Goal: Register for event/course

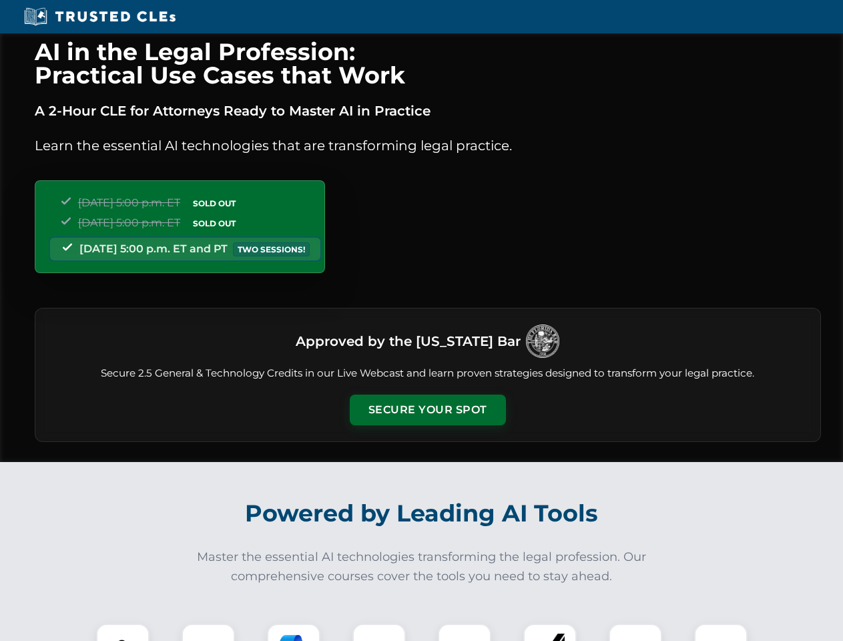
click at [427, 410] on button "Secure Your Spot" at bounding box center [428, 410] width 156 height 31
click at [123, 632] on img at bounding box center [123, 650] width 39 height 39
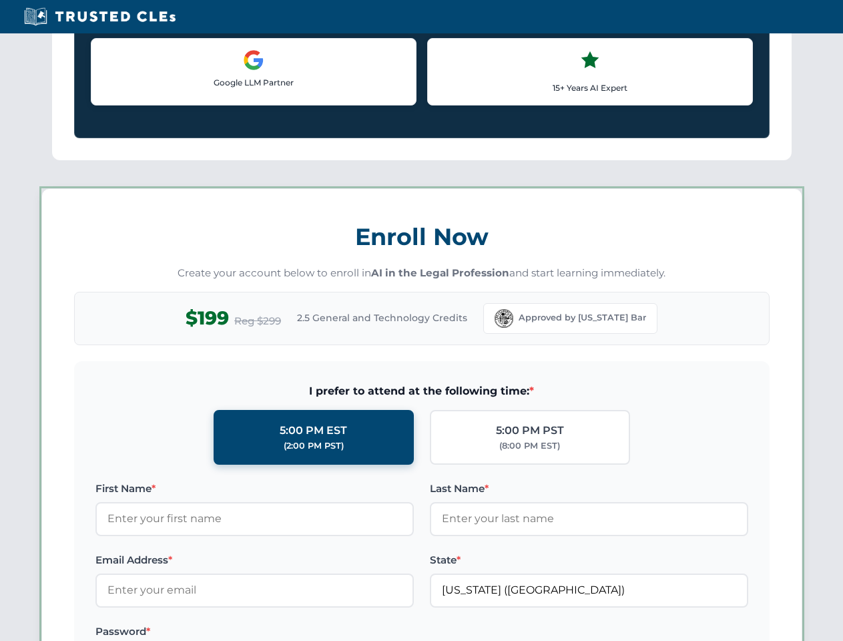
click at [294, 632] on label "Password *" at bounding box center [254, 632] width 319 height 16
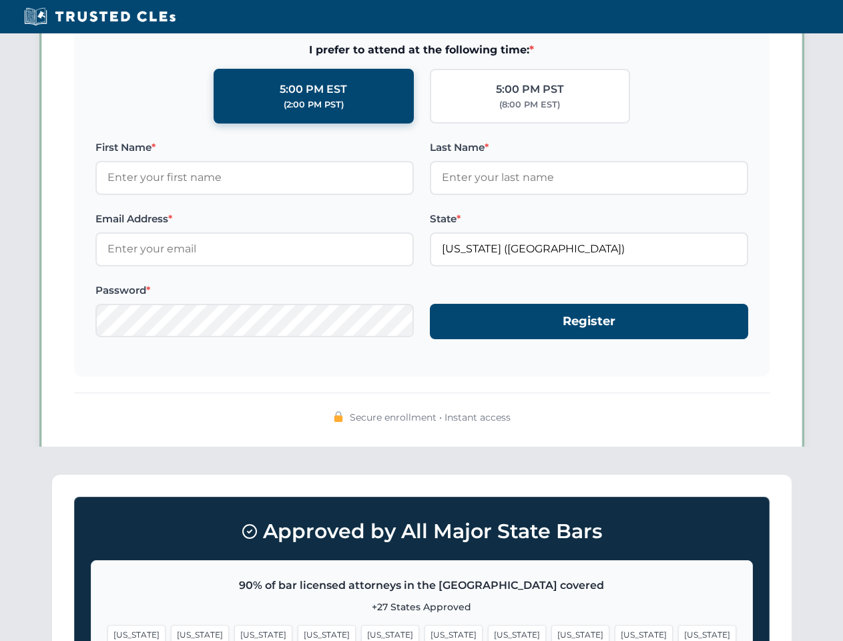
click at [615, 632] on span "[US_STATE]" at bounding box center [644, 634] width 58 height 19
